Goal: Task Accomplishment & Management: Manage account settings

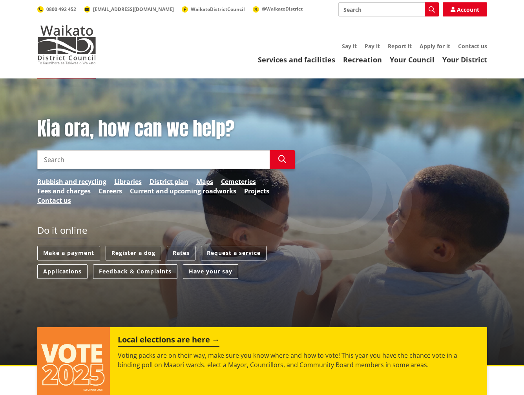
scroll to position [2, 0]
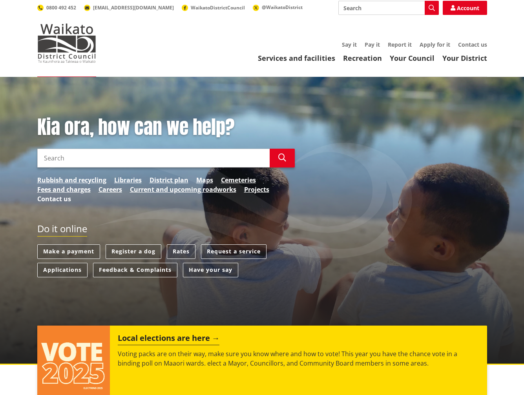
click at [53, 198] on link "Contact us" at bounding box center [54, 198] width 34 height 9
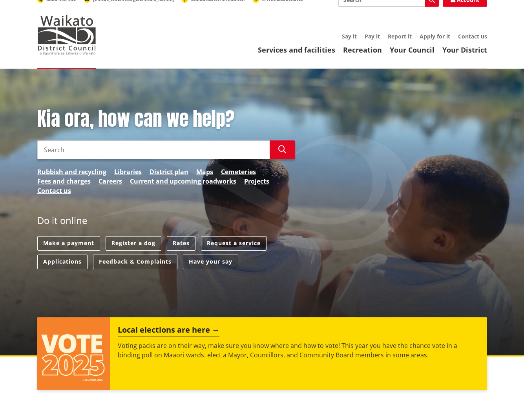
scroll to position [39, 0]
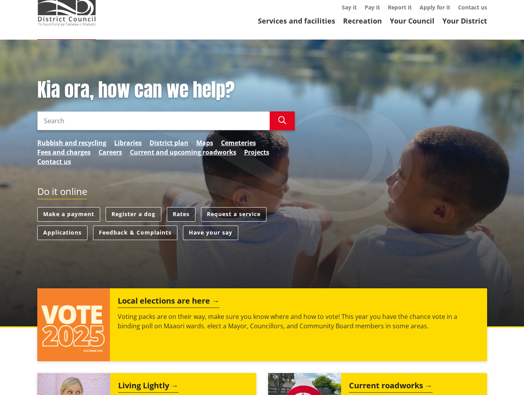
click at [189, 215] on link "Rates" at bounding box center [181, 214] width 29 height 15
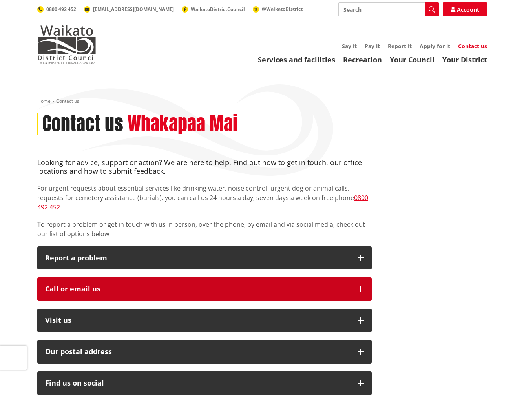
click at [110, 285] on div "Call or email us" at bounding box center [197, 289] width 304 height 8
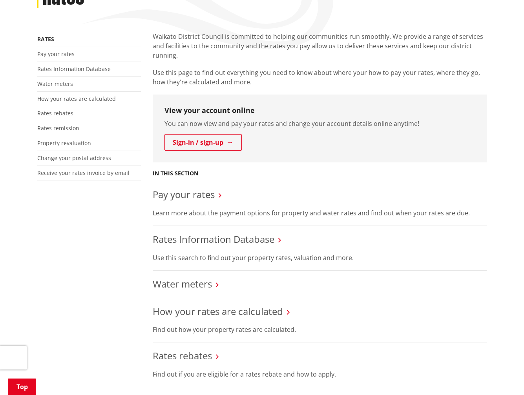
scroll to position [144, 0]
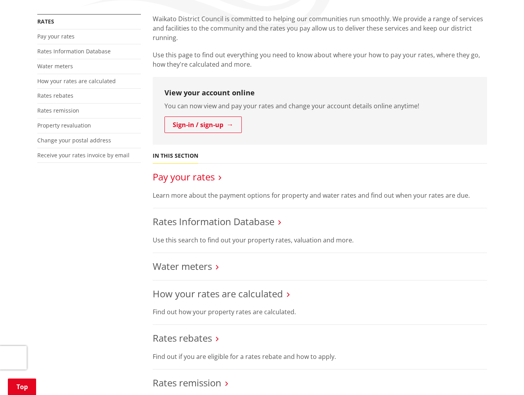
click at [196, 180] on link "Pay your rates" at bounding box center [184, 176] width 62 height 13
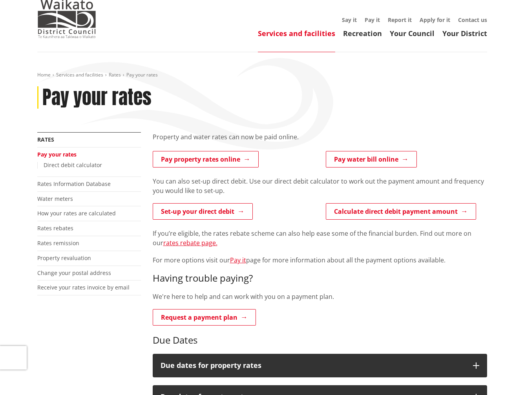
scroll to position [28, 0]
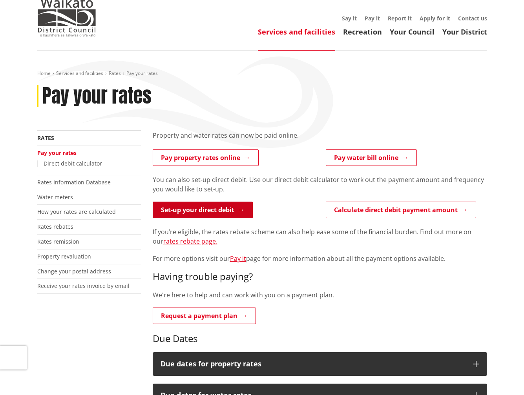
click at [222, 215] on link "Set-up your direct debit" at bounding box center [203, 210] width 100 height 16
